Goal: Task Accomplishment & Management: Manage account settings

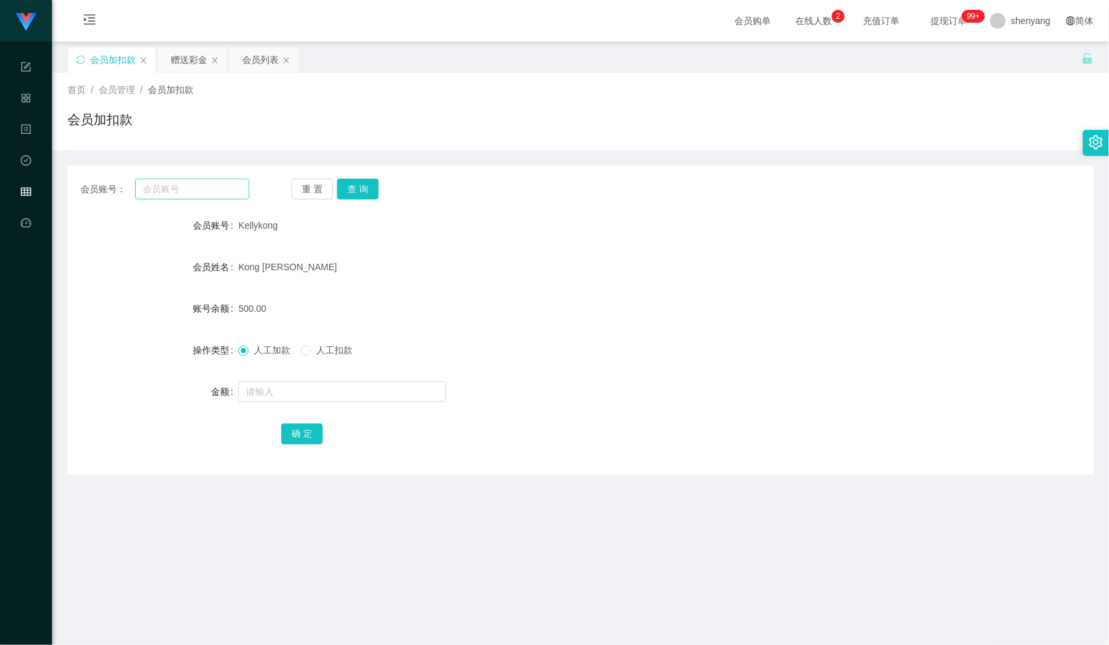
scroll to position [1, 0]
click at [168, 190] on input "text" at bounding box center [192, 188] width 114 height 21
paste input "Kellykong"
type input "Kellykong"
click at [355, 187] on button "查 询" at bounding box center [358, 188] width 42 height 21
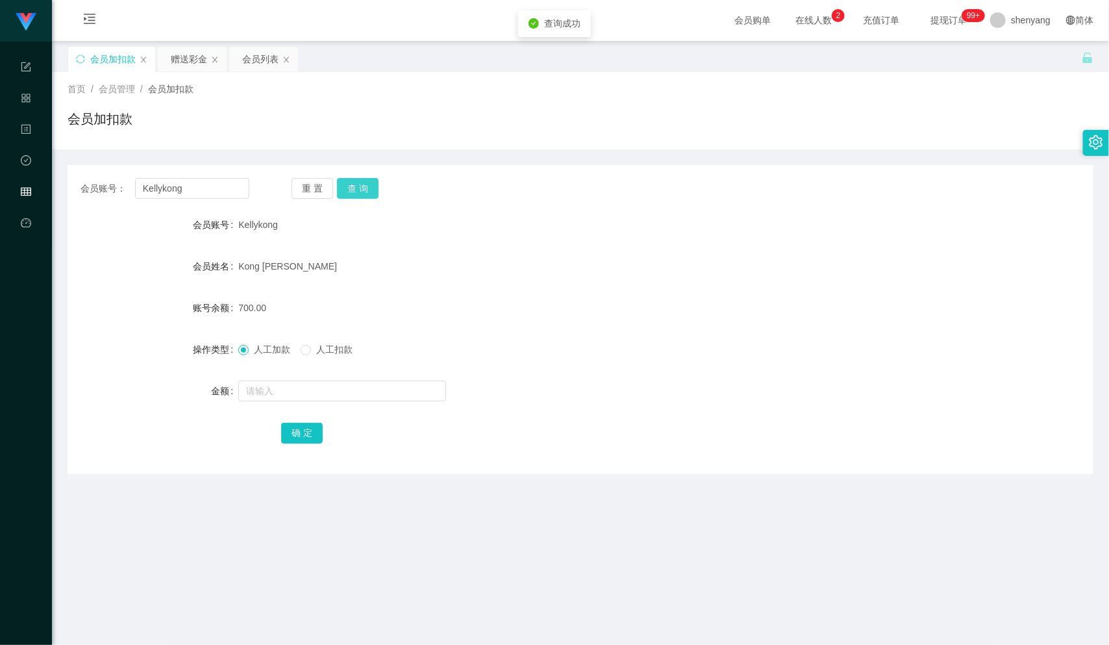
click at [354, 189] on button "查 询" at bounding box center [358, 188] width 42 height 21
click at [265, 57] on div "会员列表" at bounding box center [260, 59] width 36 height 25
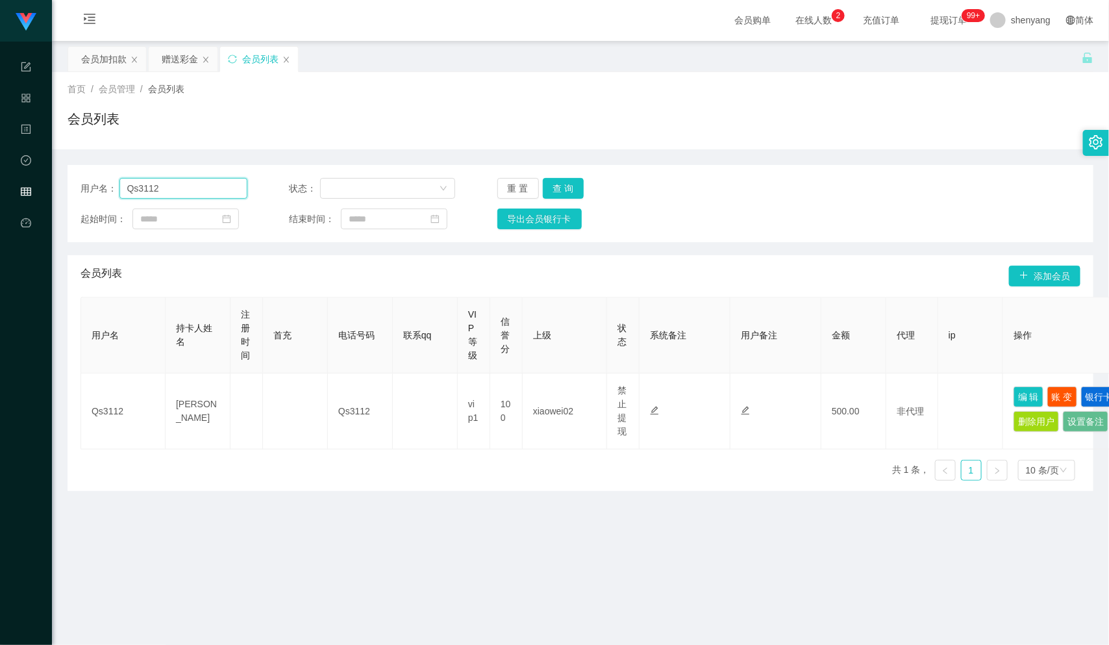
drag, startPoint x: 199, startPoint y: 188, endPoint x: 99, endPoint y: 199, distance: 100.6
click at [99, 199] on div "用户名： Qs3112 状态： 重 置 查 询 起始时间： 结束时间： 导出会员银行卡" at bounding box center [581, 203] width 1026 height 77
paste input "Kellykong"
type input "Kellykong"
click at [560, 190] on button "查 询" at bounding box center [564, 188] width 42 height 21
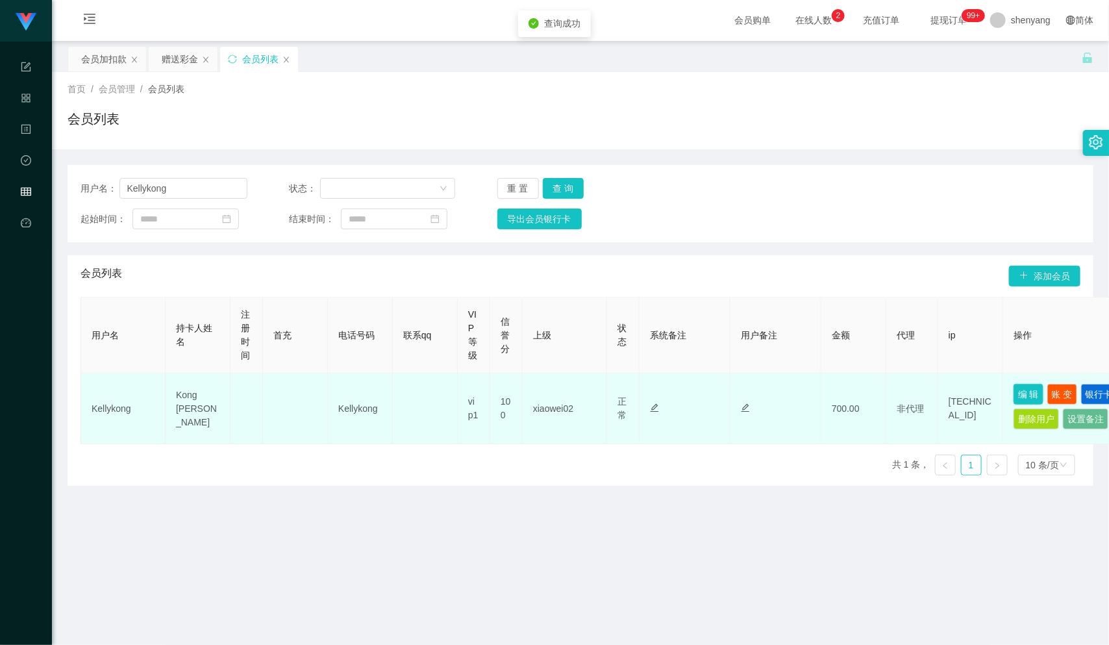
click at [1025, 390] on button "编 辑" at bounding box center [1028, 394] width 30 height 21
type input "Kellykong"
type input "Kong [PERSON_NAME]"
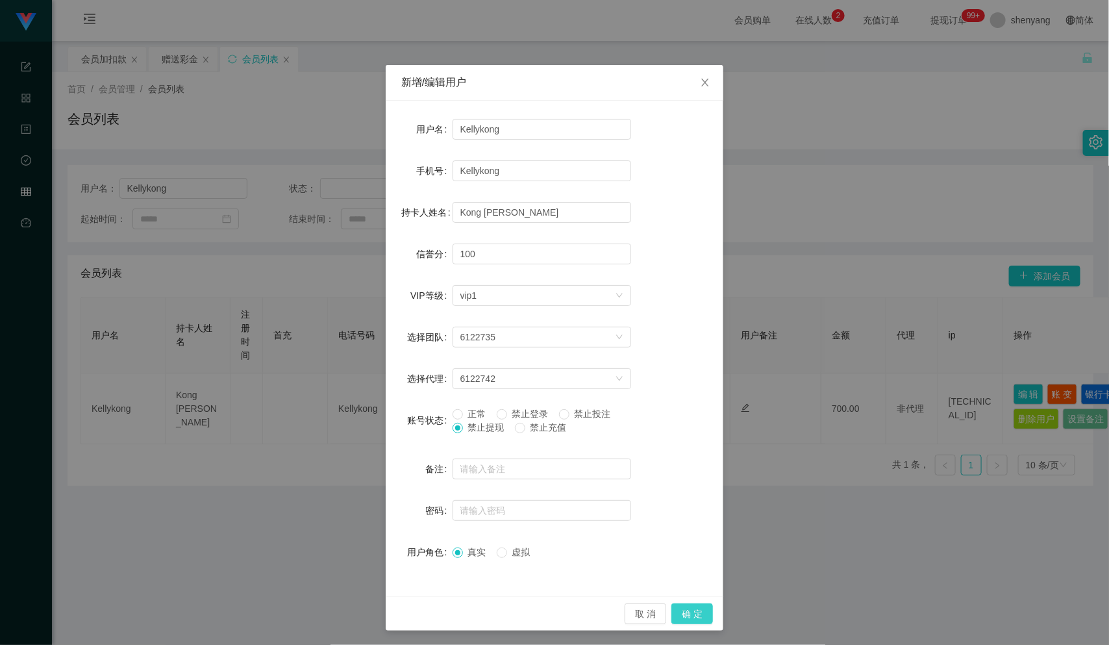
click at [684, 608] on button "确 定" at bounding box center [692, 613] width 42 height 21
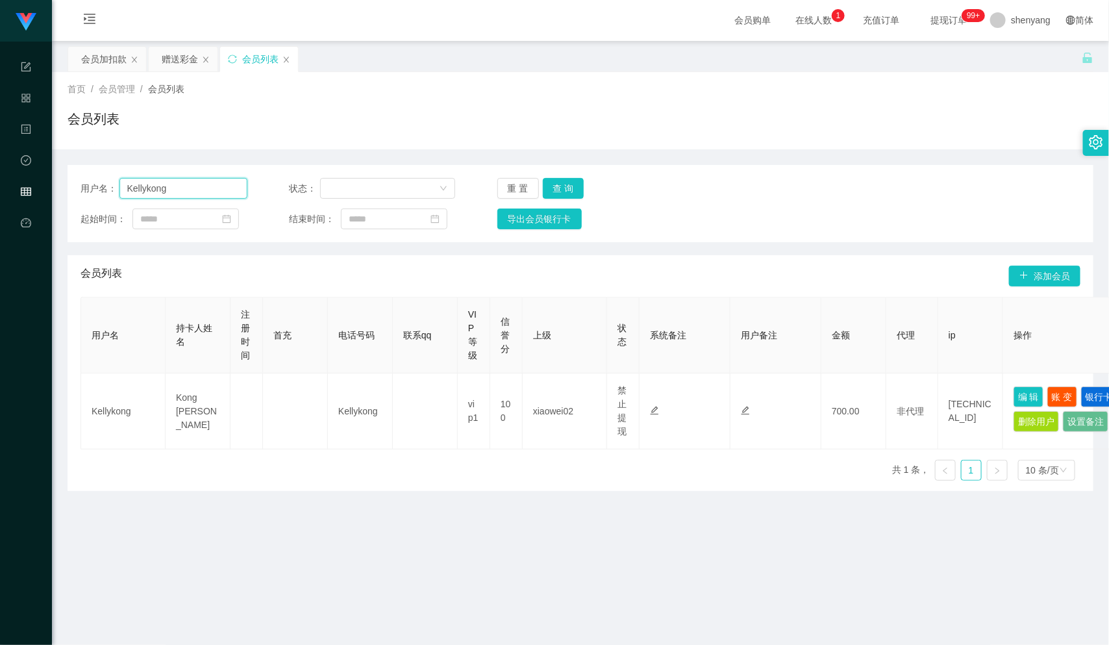
drag, startPoint x: 166, startPoint y: 185, endPoint x: 92, endPoint y: 203, distance: 75.6
click at [73, 205] on div "用户名： Kellykong 状态： 重 置 查 询 起始时间： 结束时间： 导出会员银行卡" at bounding box center [581, 203] width 1026 height 77
click at [111, 51] on div "会员加扣款" at bounding box center [103, 59] width 45 height 25
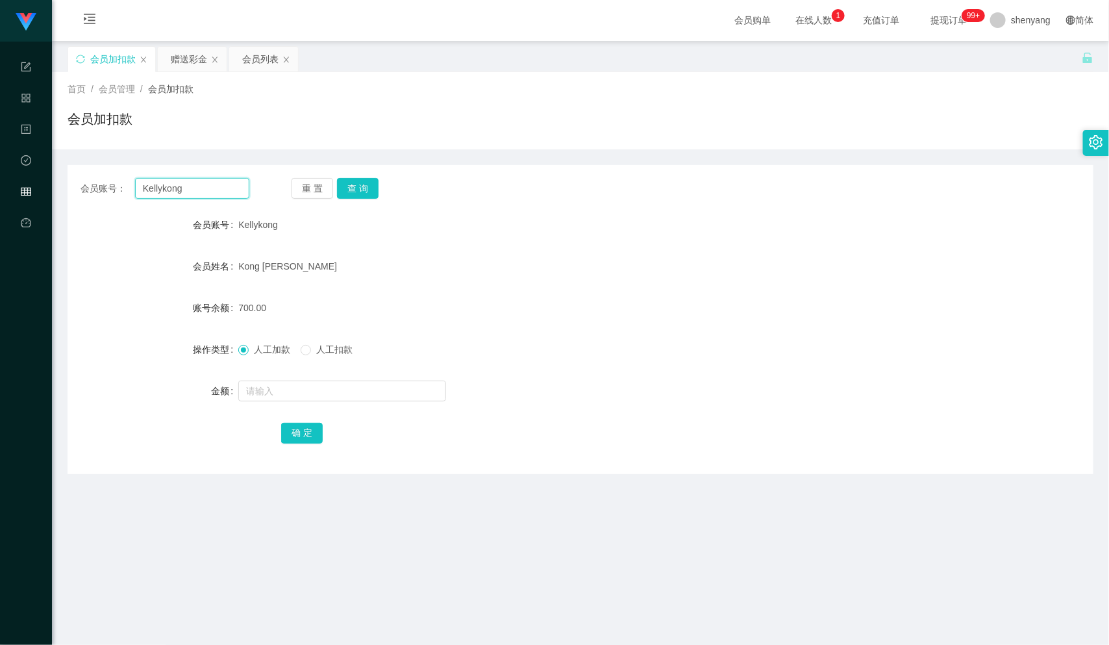
drag, startPoint x: 191, startPoint y: 191, endPoint x: 77, endPoint y: 199, distance: 115.2
click at [77, 199] on div "会员账号： [PERSON_NAME] 重 置 查 询 会员账号 Kellykong 会员姓名 Kong [PERSON_NAME] 账号余额 700.00 …" at bounding box center [581, 319] width 1026 height 309
click at [154, 195] on input "text" at bounding box center [192, 188] width 114 height 21
paste input "Czy0830"
type input "Czy0830"
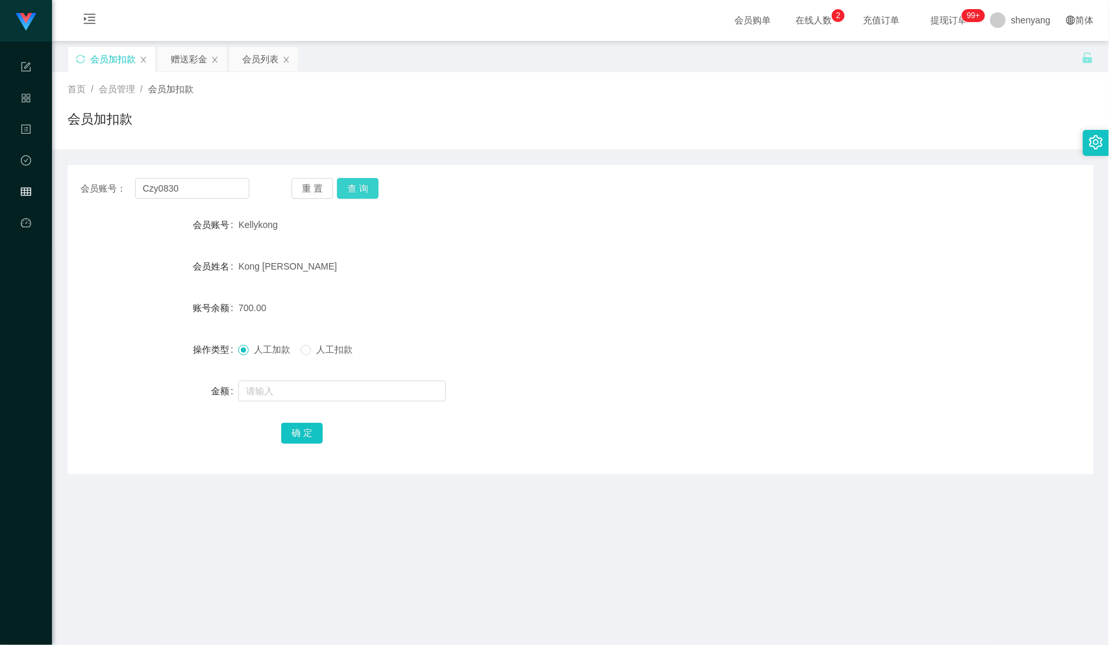
click at [359, 178] on button "查 询" at bounding box center [358, 188] width 42 height 21
click at [310, 388] on input "text" at bounding box center [342, 390] width 208 height 21
type input "30"
click at [304, 432] on button "确 定" at bounding box center [302, 433] width 42 height 21
drag, startPoint x: 177, startPoint y: 190, endPoint x: 133, endPoint y: 189, distance: 44.1
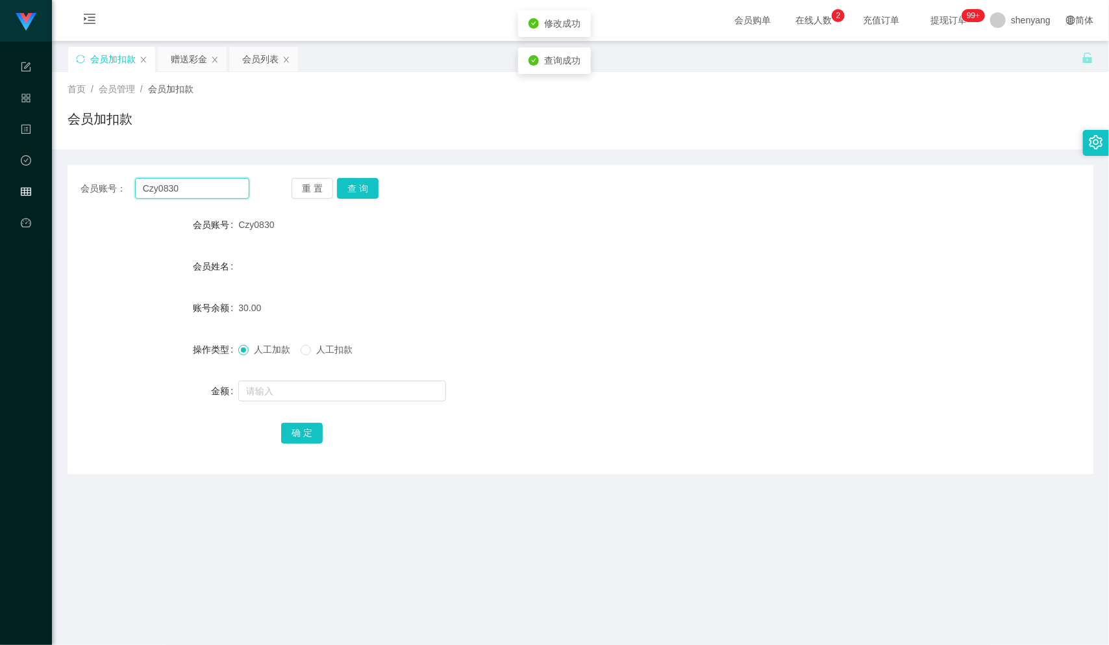
click at [133, 189] on div "会员账号： Czy0830" at bounding box center [164, 188] width 169 height 21
click at [169, 189] on input "text" at bounding box center [192, 188] width 114 height 21
paste input "khoo1234"
type input "khoo1234"
click at [349, 189] on button "查 询" at bounding box center [358, 188] width 42 height 21
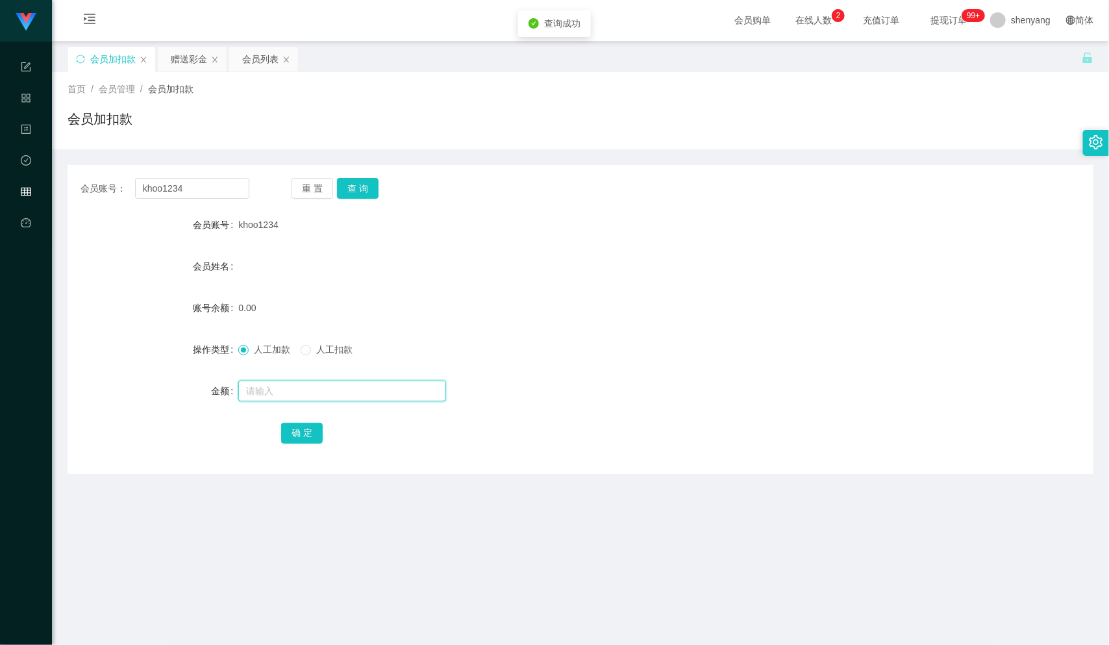
click at [315, 394] on input "text" at bounding box center [342, 390] width 208 height 21
type input "30"
click at [306, 435] on button "确 定" at bounding box center [302, 433] width 42 height 21
drag, startPoint x: 189, startPoint y: 182, endPoint x: 80, endPoint y: 203, distance: 111.0
click at [80, 203] on div "会员账号： khoo1234 重 置 查 询 会员账号 khoo1234 会员姓名 账号余额 30.00 操作类型 人工加款 人工扣款 金额 确 定" at bounding box center [581, 319] width 1026 height 309
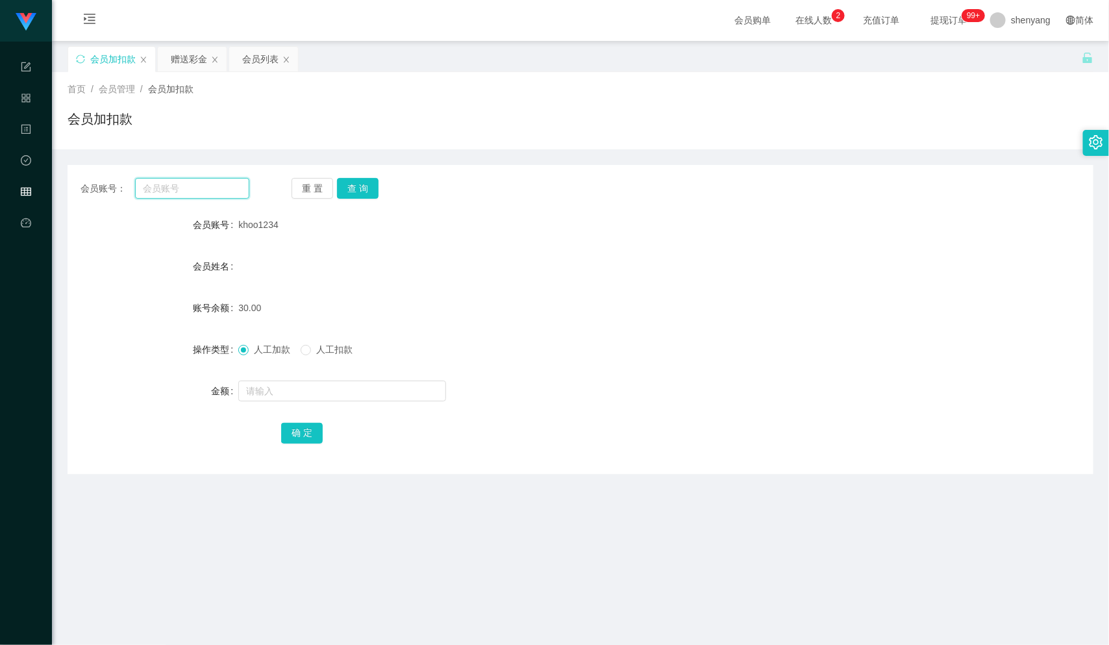
click at [167, 191] on input "text" at bounding box center [192, 188] width 114 height 21
paste input "Eden98"
type input "Eden98"
click at [355, 189] on button "查 询" at bounding box center [358, 188] width 42 height 21
click at [277, 384] on input "text" at bounding box center [342, 390] width 208 height 21
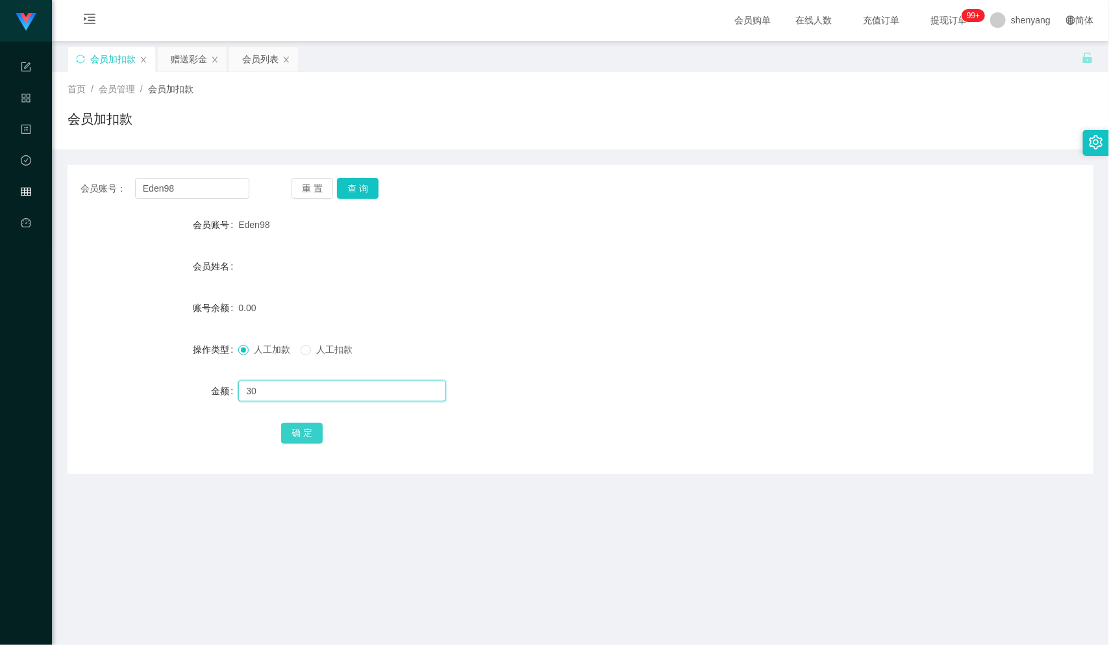
type input "30"
click at [293, 435] on button "确 定" at bounding box center [302, 433] width 42 height 21
drag, startPoint x: 185, startPoint y: 197, endPoint x: 125, endPoint y: 205, distance: 60.9
click at [129, 205] on div "会员账号： Eden98 重 置 查 询 会员账号 Eden98 会员姓名 账号余额 30.00 操作类型 人工加款 人工扣款 金额 确 定" at bounding box center [581, 319] width 1026 height 309
click at [162, 195] on input "text" at bounding box center [192, 188] width 114 height 21
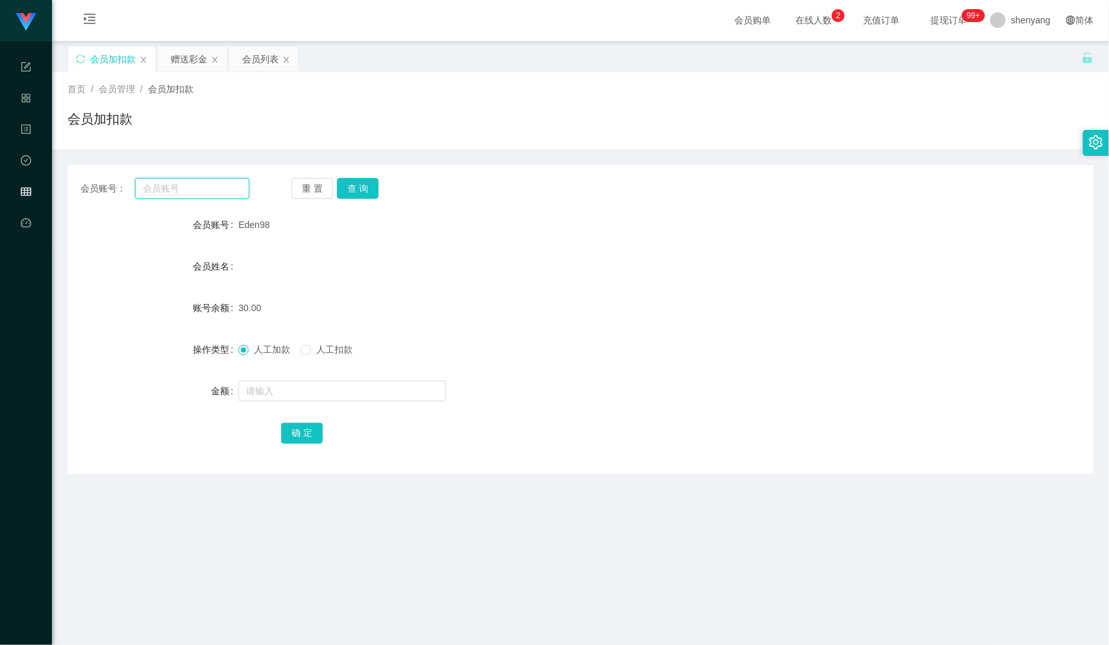
paste input "WW123"
type input "WW123"
click at [349, 190] on button "查 询" at bounding box center [358, 188] width 42 height 21
click at [290, 389] on input "text" at bounding box center [342, 390] width 208 height 21
type input "30"
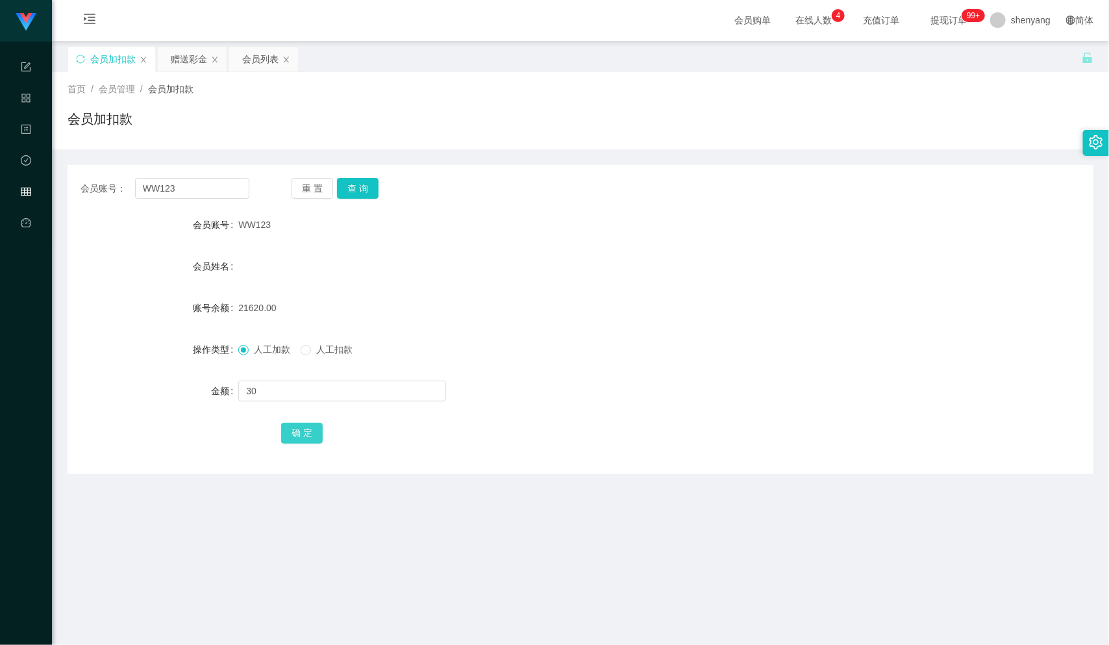
click at [296, 435] on button "确 定" at bounding box center [302, 433] width 42 height 21
drag, startPoint x: 172, startPoint y: 189, endPoint x: 95, endPoint y: 201, distance: 77.5
click at [86, 203] on div "会员账号： WW123 重 置 查 询 会员账号 WW123 会员姓名 账号余额 21650.00 操作类型 人工加款 人工扣款 金额 确 定" at bounding box center [581, 319] width 1026 height 309
click at [166, 187] on input "text" at bounding box center [192, 188] width 114 height 21
paste input "9782"
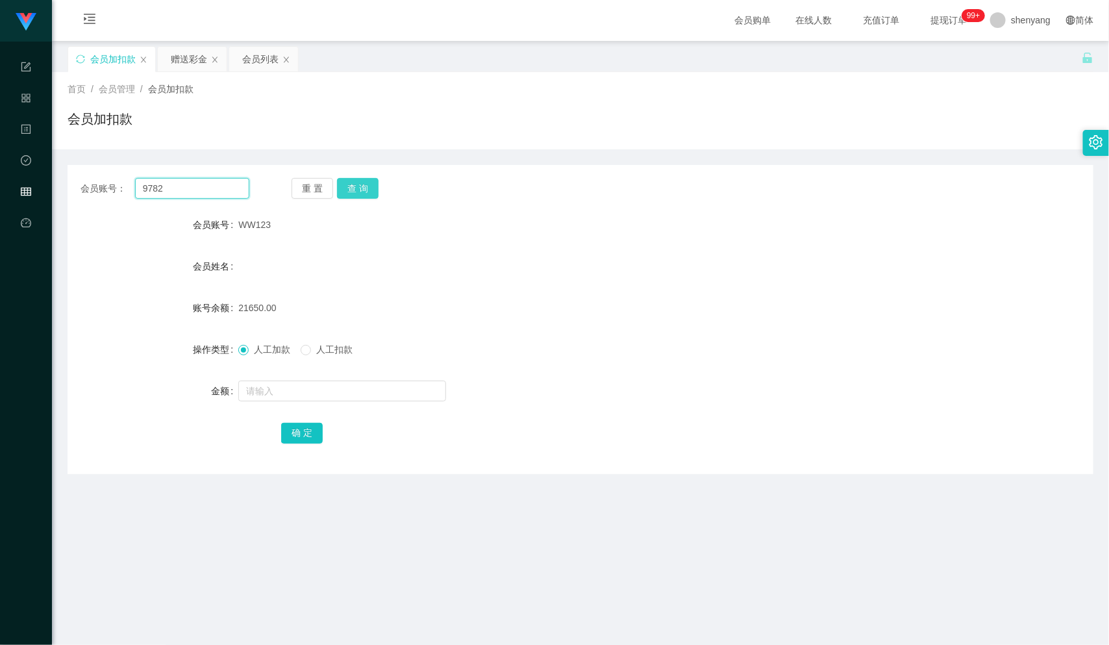
type input "9782"
click at [366, 179] on button "查 询" at bounding box center [358, 188] width 42 height 21
click at [329, 390] on input "text" at bounding box center [342, 390] width 208 height 21
type input "8000"
click at [298, 429] on button "确 定" at bounding box center [302, 433] width 42 height 21
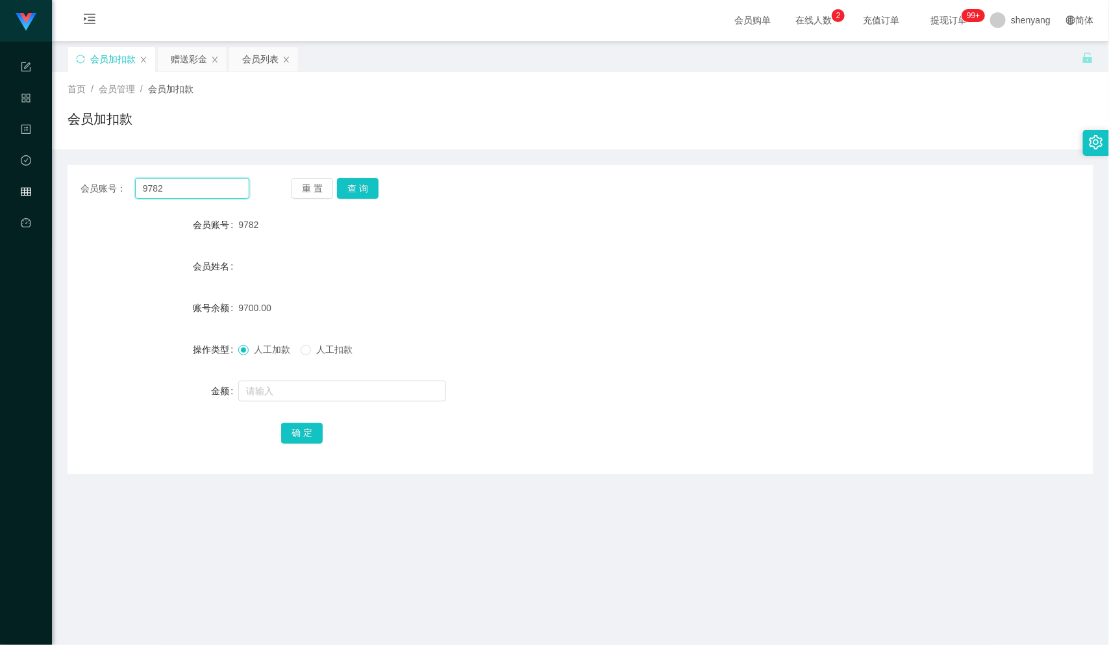
drag, startPoint x: 170, startPoint y: 189, endPoint x: 116, endPoint y: 193, distance: 54.7
click at [116, 193] on div "会员账号： 9782" at bounding box center [164, 188] width 169 height 21
click at [197, 184] on input "text" at bounding box center [192, 188] width 114 height 21
paste input "WW123"
type input "WW123"
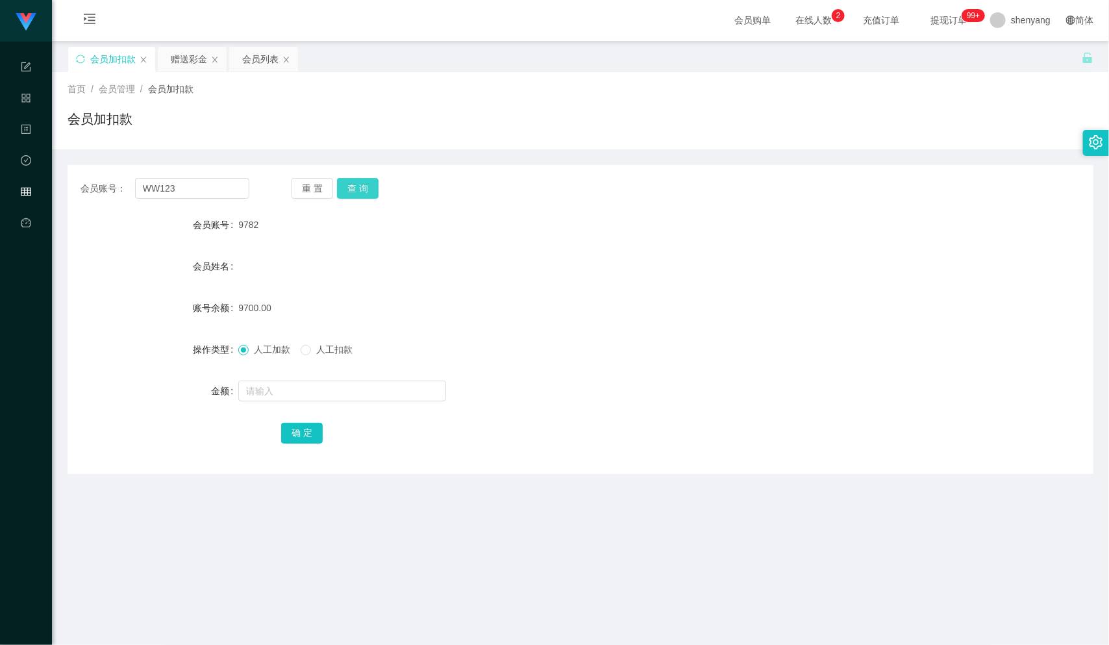
click at [375, 191] on button "查 询" at bounding box center [358, 188] width 42 height 21
click at [356, 380] on input "text" at bounding box center [342, 390] width 208 height 21
type input "30"
click at [297, 436] on button "确 定" at bounding box center [302, 433] width 42 height 21
drag, startPoint x: 180, startPoint y: 189, endPoint x: 106, endPoint y: 203, distance: 75.2
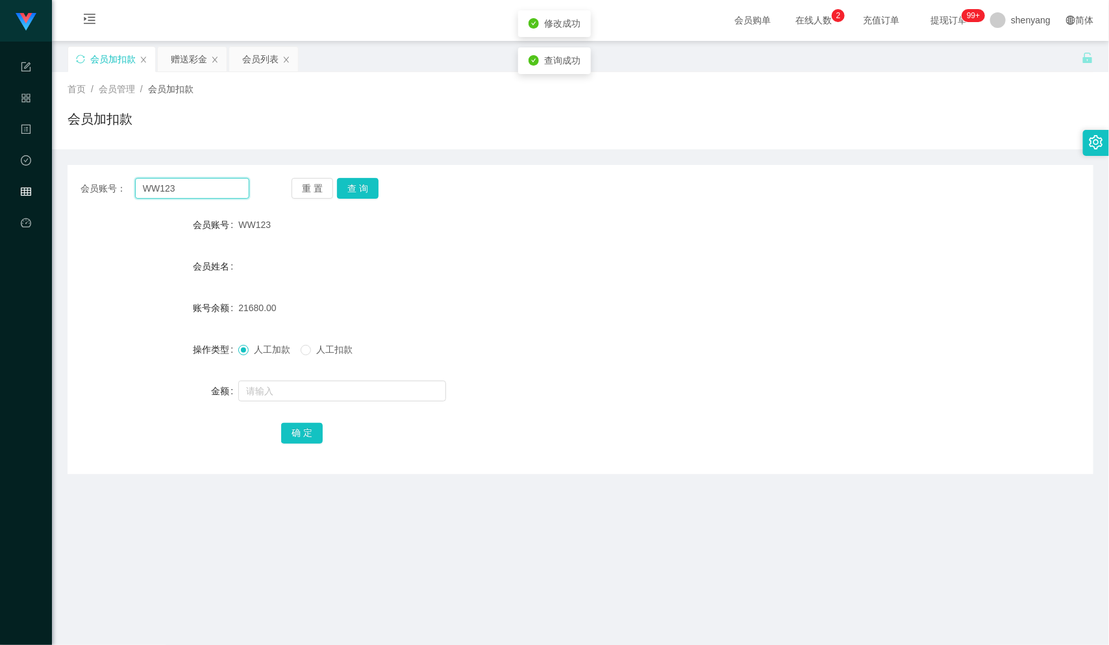
click at [106, 203] on div "会员账号： WW123 重 置 查 询 会员账号 WW123 会员姓名 账号余额 21680.00 操作类型 人工加款 人工扣款 金额 确 定" at bounding box center [581, 319] width 1026 height 309
click at [201, 184] on input "text" at bounding box center [192, 188] width 114 height 21
paste input "1234567890123"
type input "1234567890123"
click at [363, 185] on button "查 询" at bounding box center [358, 188] width 42 height 21
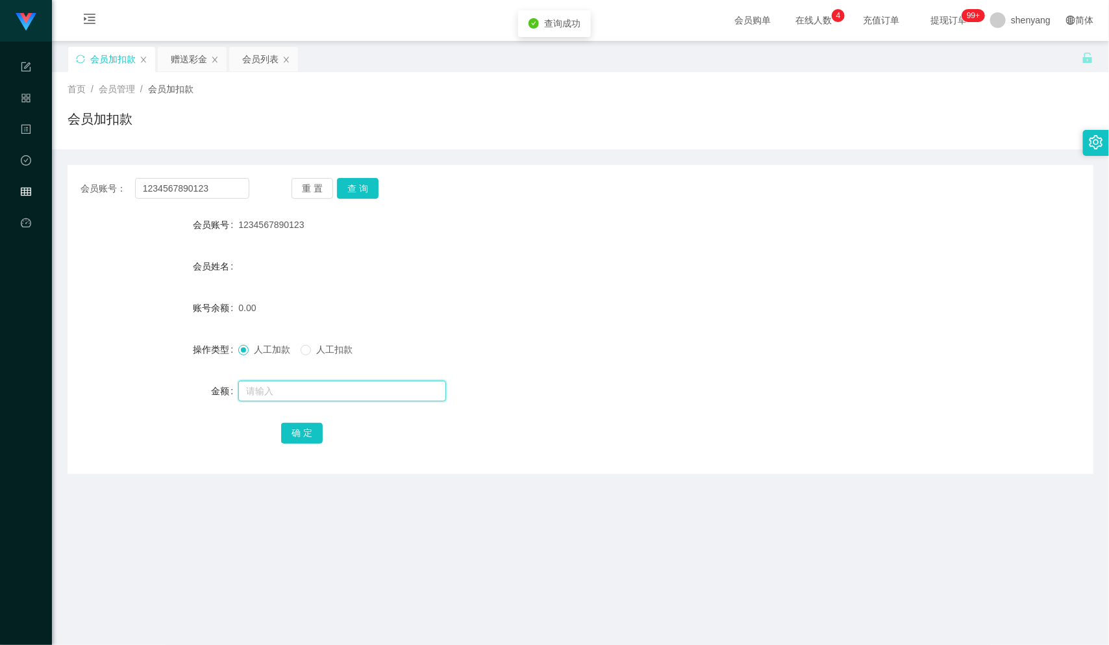
click at [357, 394] on input "text" at bounding box center [342, 390] width 208 height 21
type input "30"
click at [310, 430] on button "确 定" at bounding box center [302, 433] width 42 height 21
drag, startPoint x: 225, startPoint y: 183, endPoint x: 158, endPoint y: 186, distance: 66.9
click at [123, 193] on div "会员账号： 1234567890123" at bounding box center [164, 188] width 169 height 21
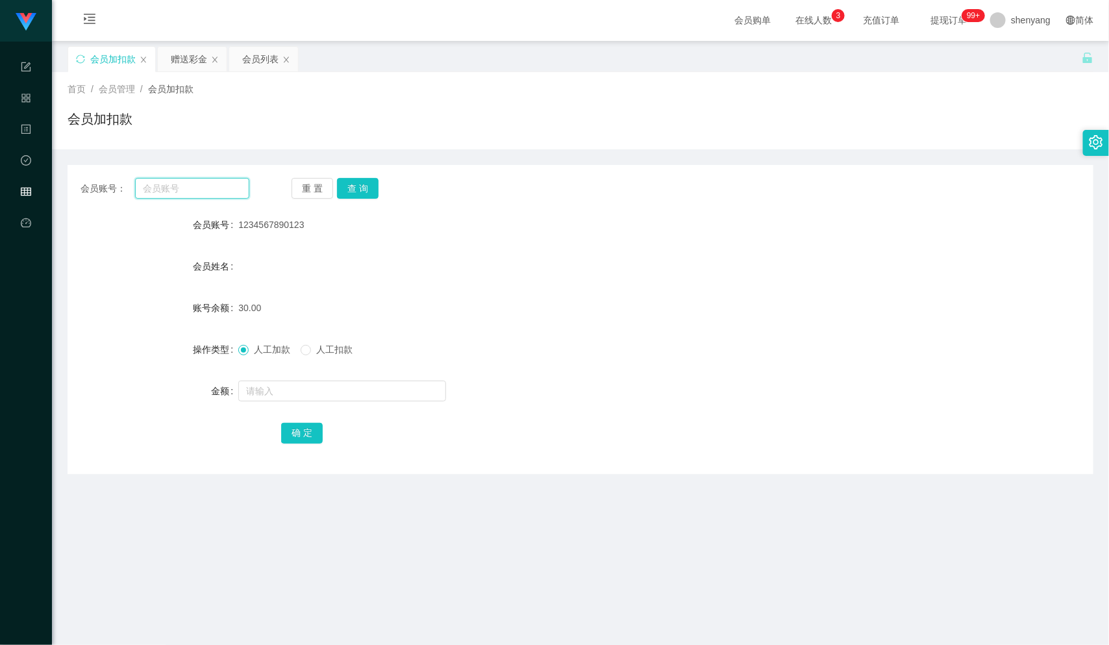
click at [171, 189] on input "text" at bounding box center [192, 188] width 114 height 21
paste input "WW123"
type input "WW123"
click at [353, 178] on button "查 询" at bounding box center [358, 188] width 42 height 21
click at [338, 388] on input "text" at bounding box center [342, 390] width 208 height 21
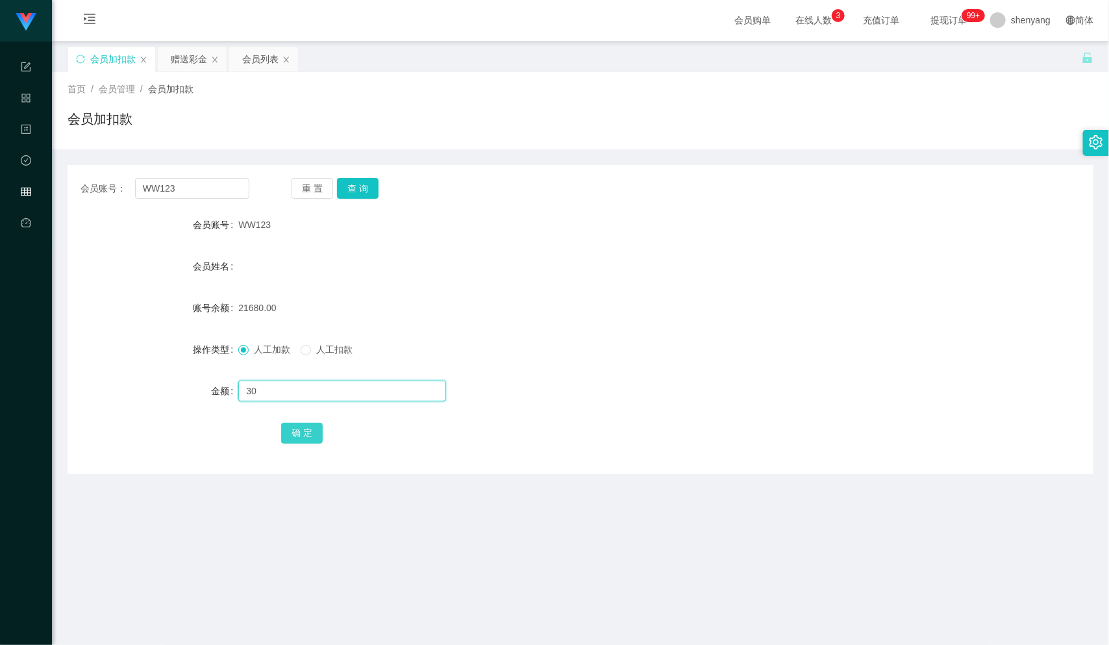
type input "30"
click at [301, 433] on button "确 定" at bounding box center [302, 433] width 42 height 21
drag, startPoint x: 172, startPoint y: 187, endPoint x: 110, endPoint y: 203, distance: 64.2
click at [112, 201] on div "会员账号： WW123 重 置 查 询 会员账号 WW123 会员姓名 账号余额 21710.00 操作类型 人工加款 人工扣款 金额 确 定" at bounding box center [581, 319] width 1026 height 309
